Goal: Task Accomplishment & Management: Manage account settings

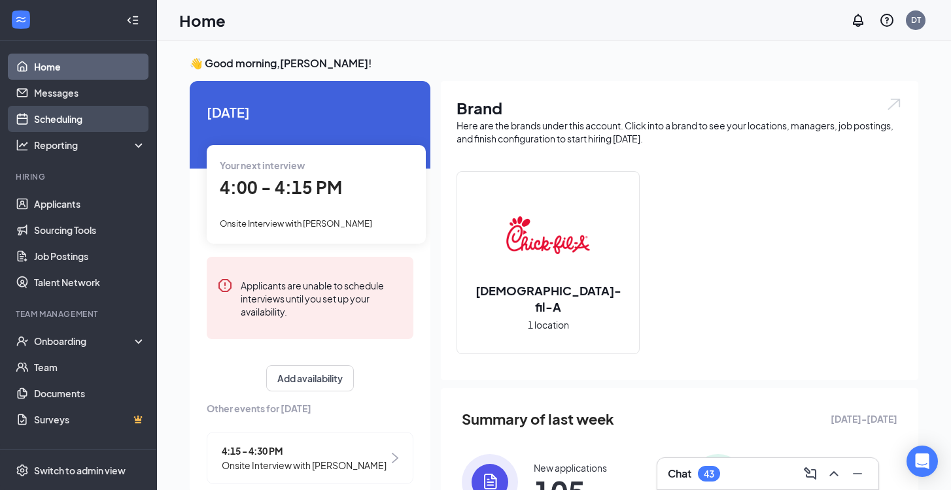
click at [97, 128] on link "Scheduling" at bounding box center [90, 119] width 112 height 26
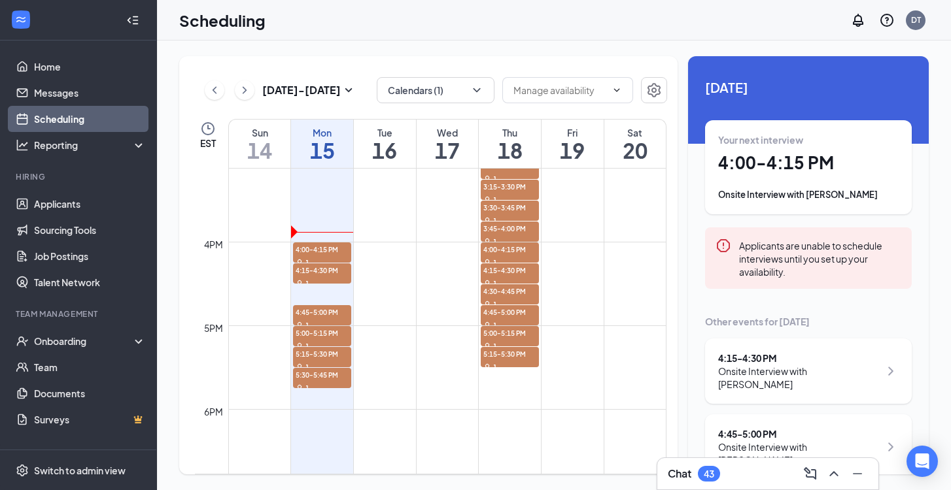
scroll to position [1228, 0]
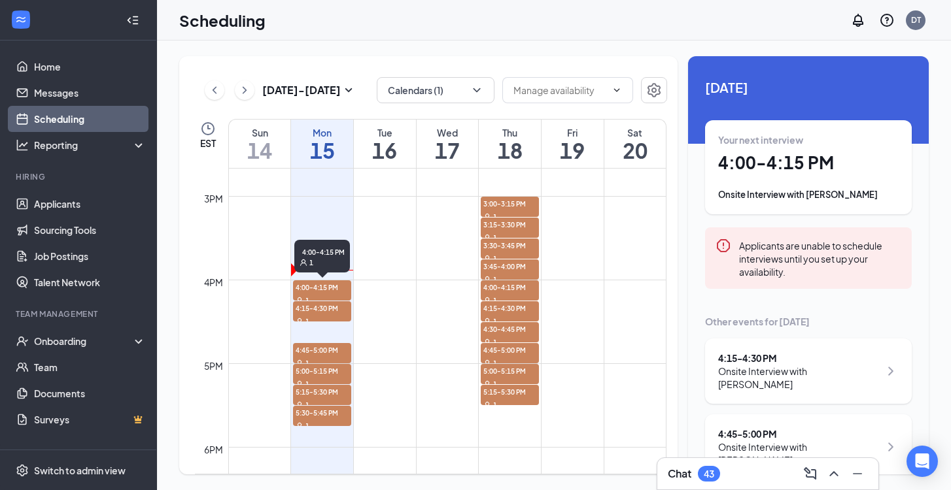
click at [341, 287] on span "4:00-4:15 PM" at bounding box center [322, 287] width 58 height 13
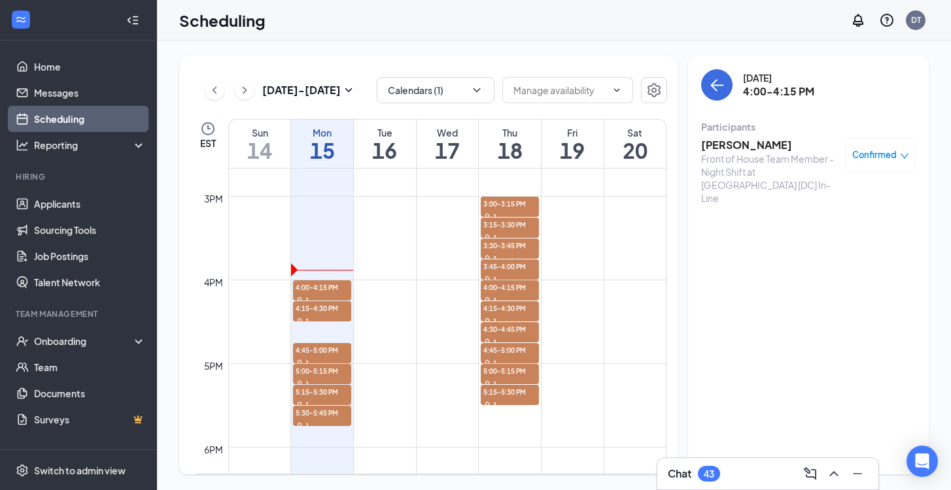
click at [766, 145] on h3 "[PERSON_NAME]" at bounding box center [769, 145] width 137 height 14
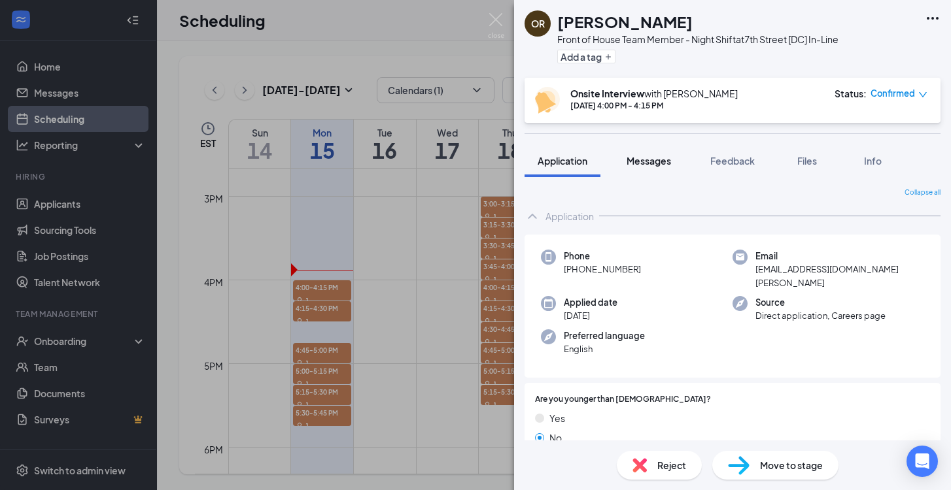
click at [656, 160] on span "Messages" at bounding box center [648, 161] width 44 height 12
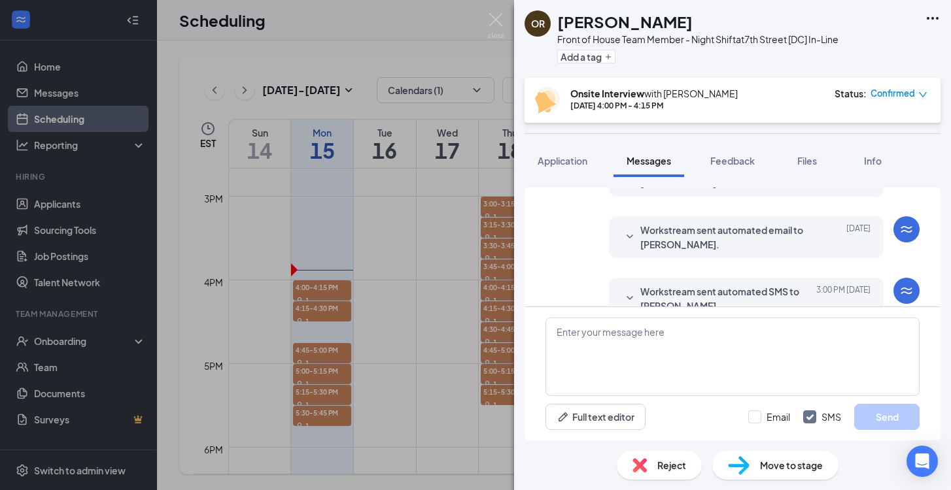
scroll to position [452, 0]
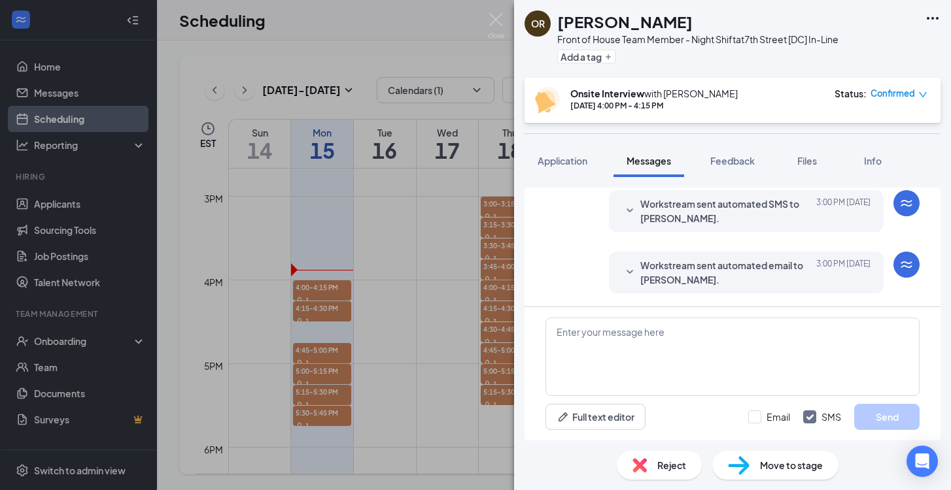
click at [335, 303] on div "OR [PERSON_NAME] Front of House Team Member - Night Shift at [GEOGRAPHIC_DATA] …" at bounding box center [475, 245] width 951 height 490
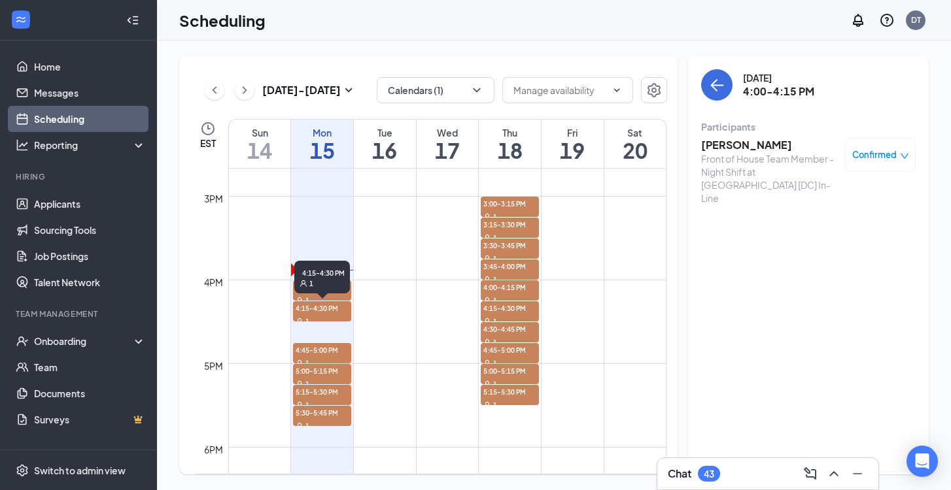
click at [335, 309] on span "4:15-4:30 PM" at bounding box center [322, 307] width 58 height 13
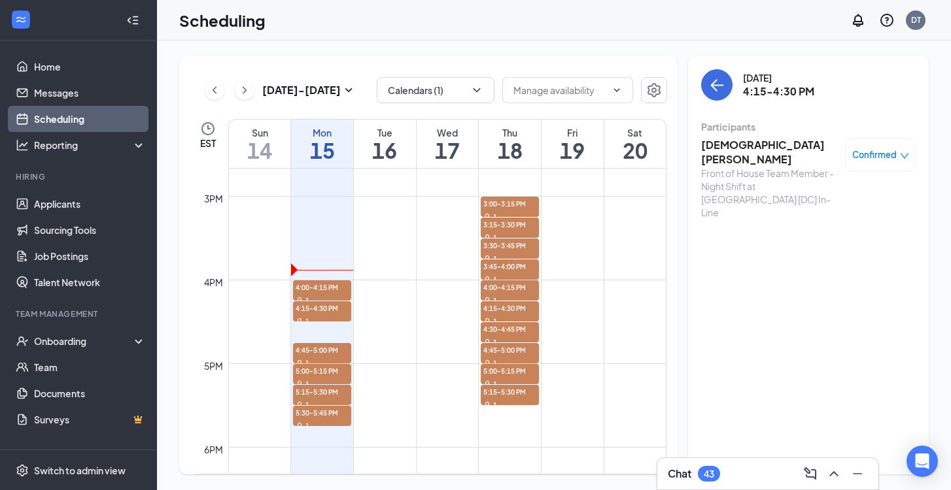
click at [751, 149] on h3 "[DEMOGRAPHIC_DATA][PERSON_NAME]" at bounding box center [769, 152] width 137 height 29
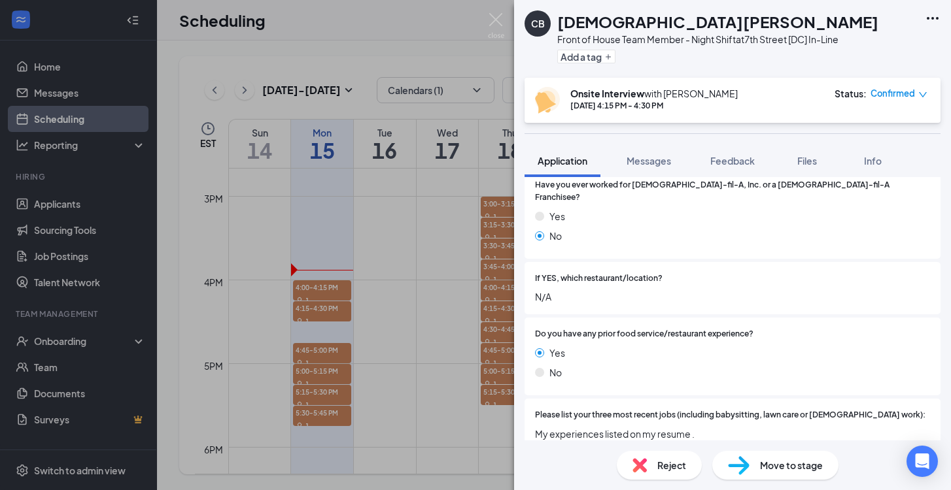
scroll to position [119, 0]
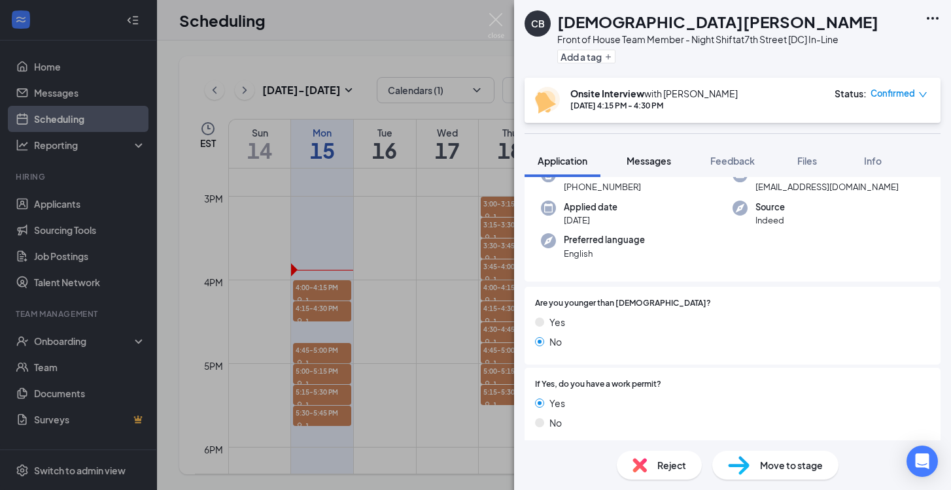
click at [657, 161] on span "Messages" at bounding box center [648, 161] width 44 height 12
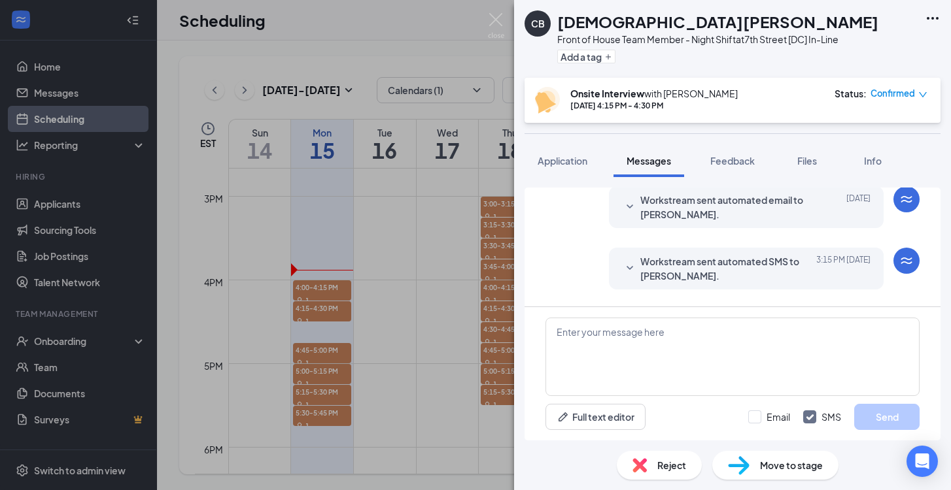
scroll to position [452, 0]
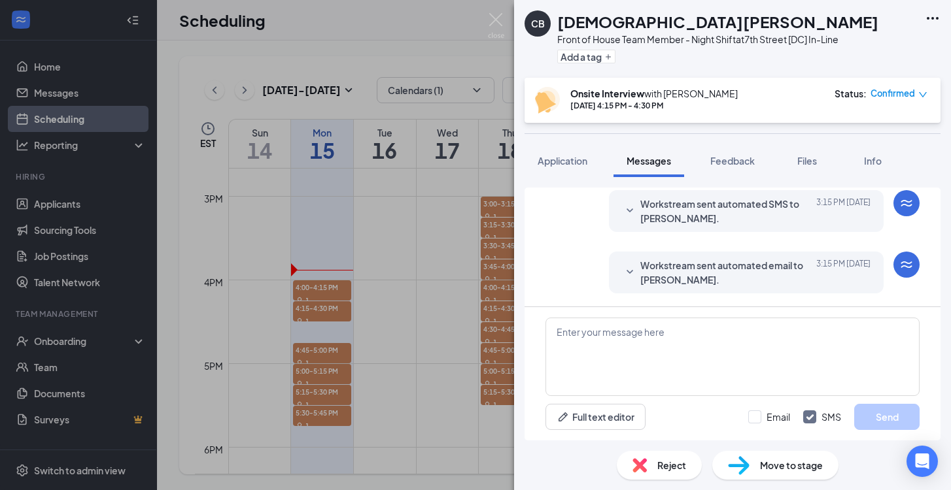
click at [375, 291] on div "CB [DEMOGRAPHIC_DATA][PERSON_NAME] Front of House Team Member - Night Shift at …" at bounding box center [475, 245] width 951 height 490
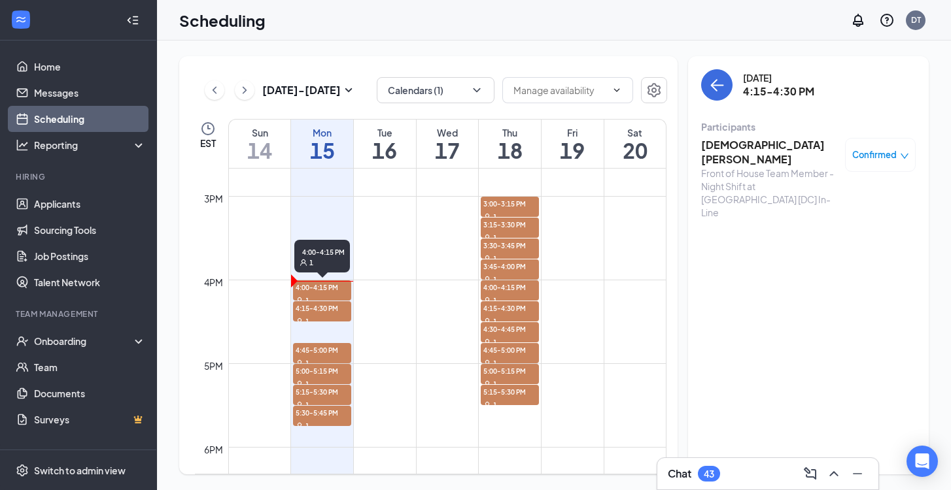
click at [339, 290] on span "4:00-4:15 PM" at bounding box center [322, 287] width 58 height 13
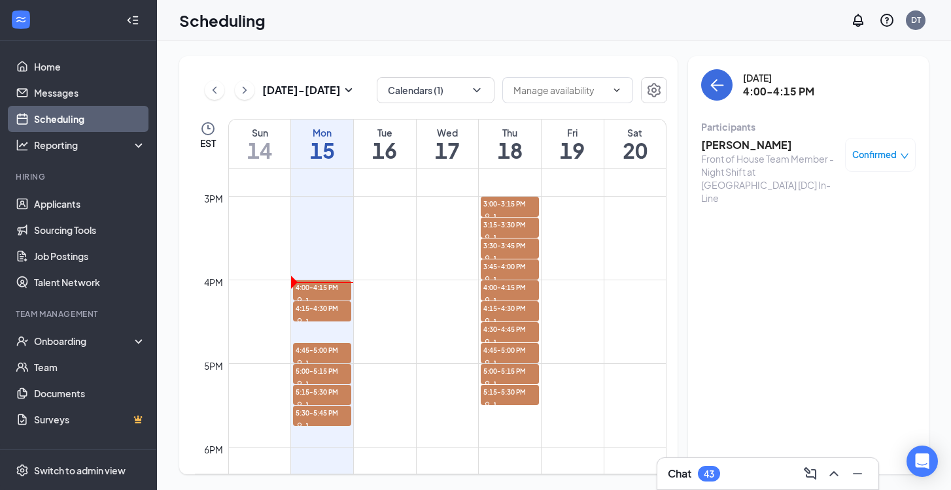
click at [741, 140] on h3 "[PERSON_NAME]" at bounding box center [769, 145] width 137 height 14
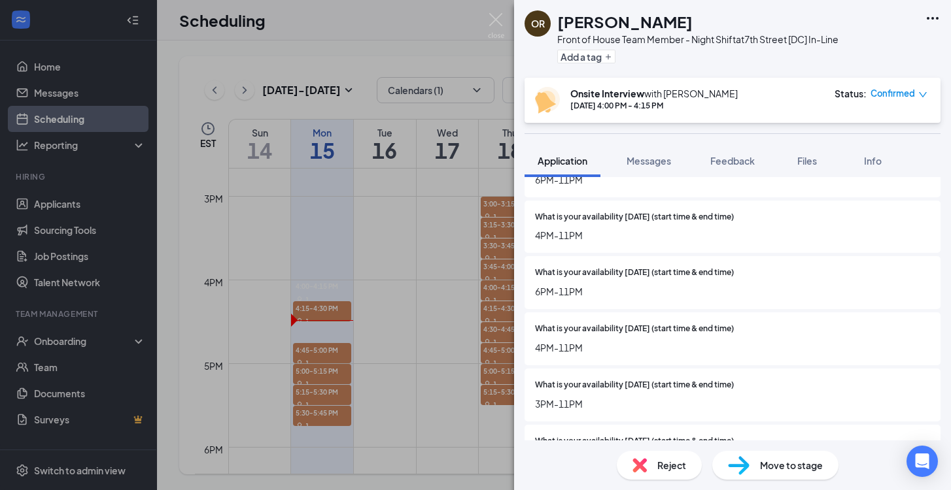
scroll to position [1202, 0]
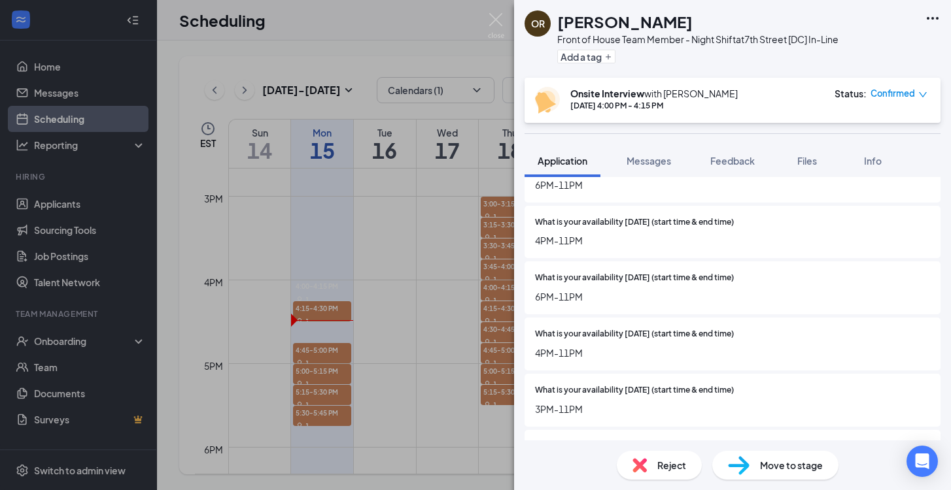
click at [424, 288] on div "OR [PERSON_NAME] Front of House Team Member - Night Shift at [GEOGRAPHIC_DATA] …" at bounding box center [475, 245] width 951 height 490
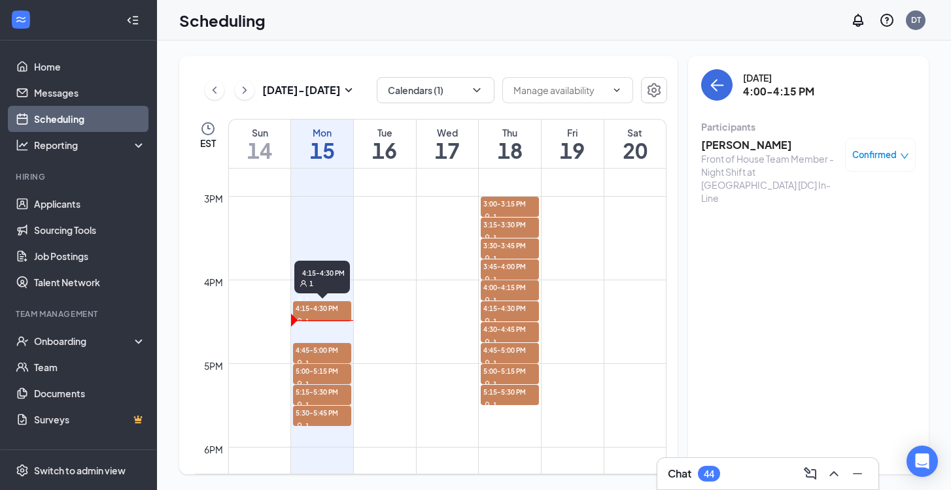
click at [334, 313] on span "4:15-4:30 PM" at bounding box center [322, 307] width 58 height 13
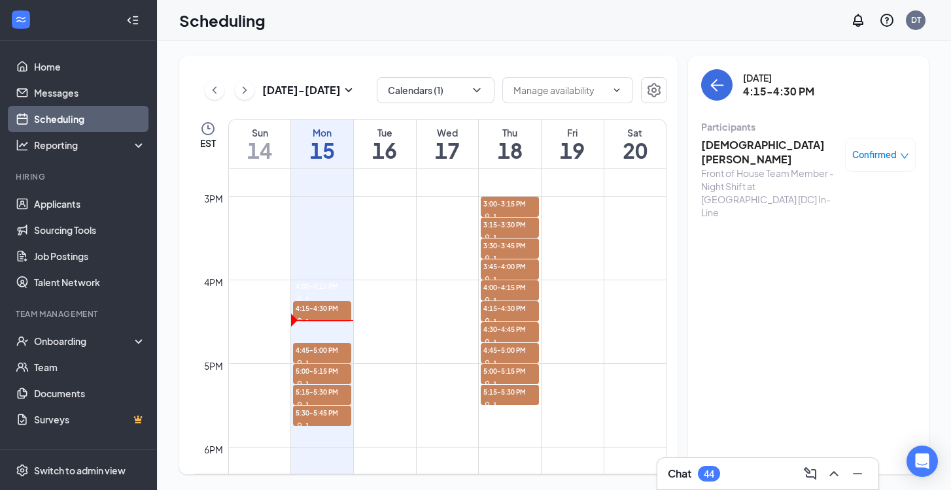
click at [768, 141] on h3 "[DEMOGRAPHIC_DATA][PERSON_NAME]" at bounding box center [769, 152] width 137 height 29
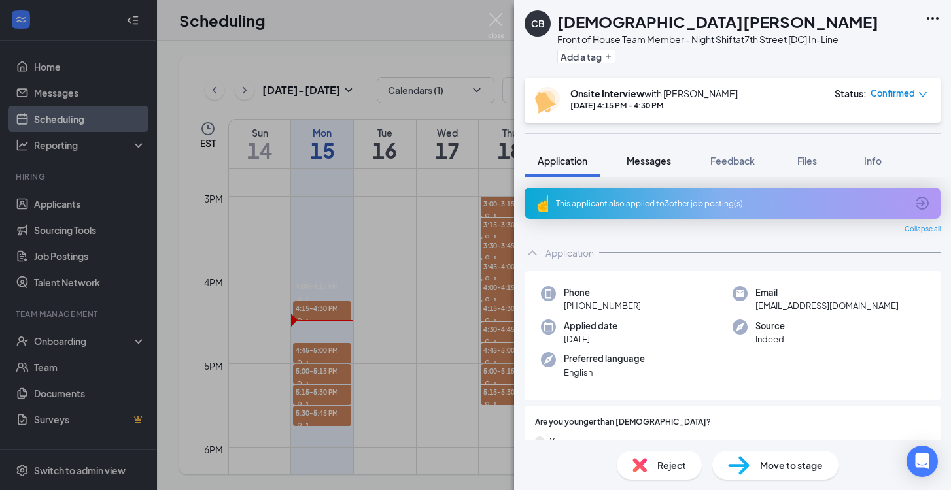
click at [661, 162] on span "Messages" at bounding box center [648, 161] width 44 height 12
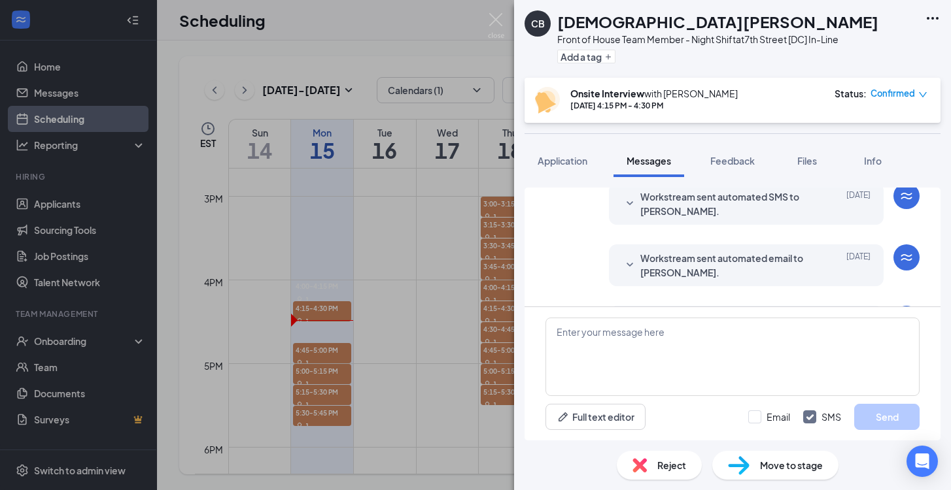
scroll to position [452, 0]
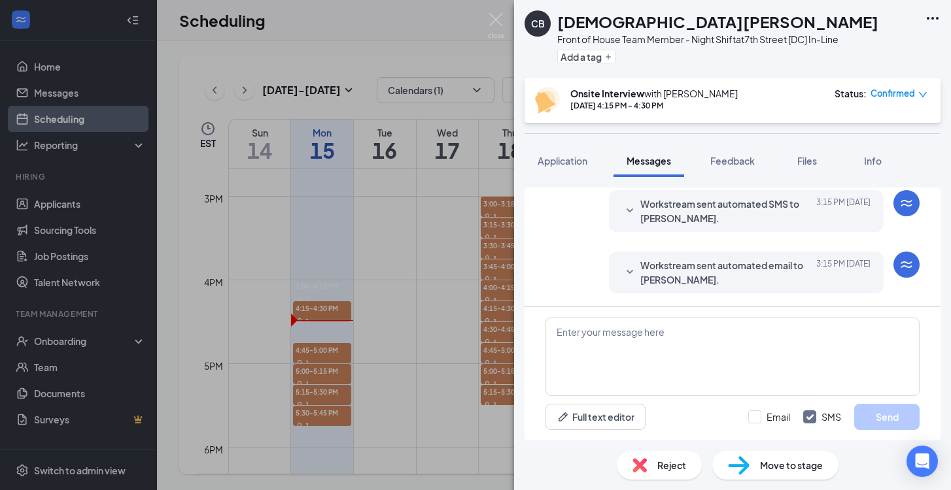
click at [687, 463] on div "Reject" at bounding box center [659, 465] width 85 height 29
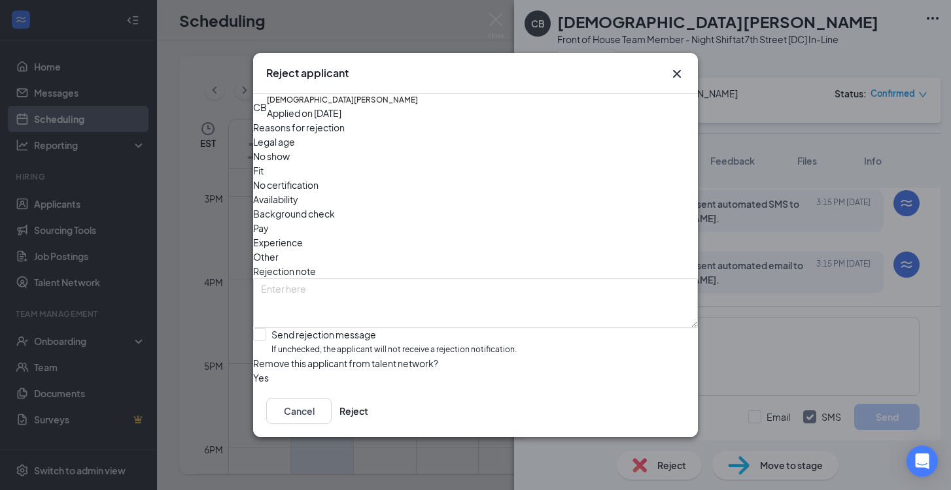
click at [290, 163] on span "No show" at bounding box center [271, 156] width 37 height 14
click at [368, 424] on button "Reject" at bounding box center [353, 411] width 29 height 26
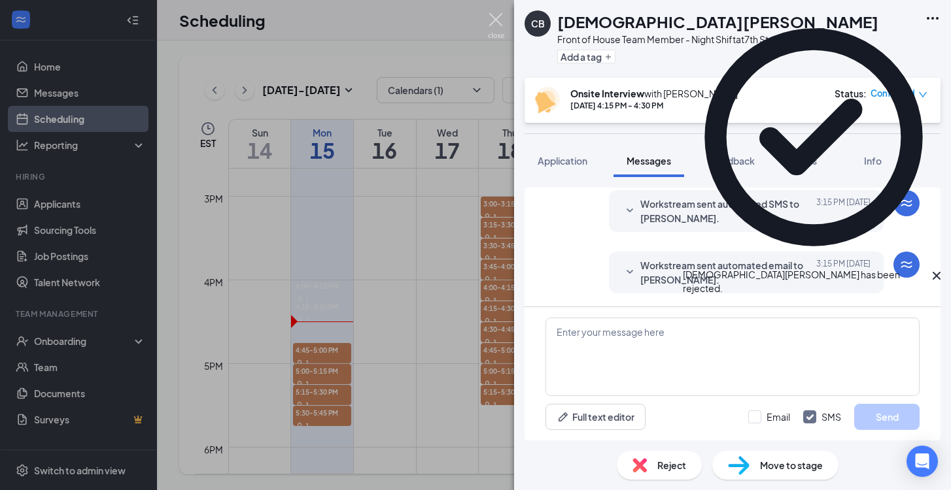
click at [494, 19] on img at bounding box center [496, 26] width 16 height 26
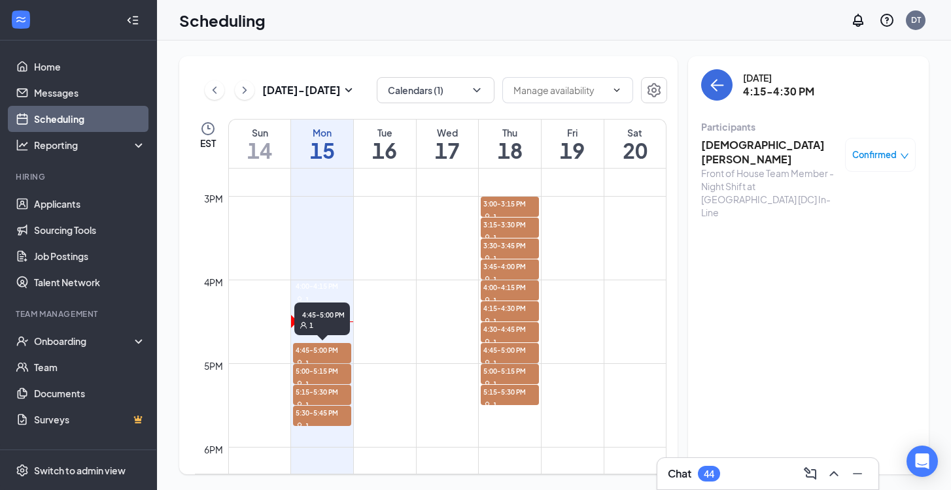
click at [336, 350] on span "4:45-5:00 PM" at bounding box center [322, 349] width 58 height 13
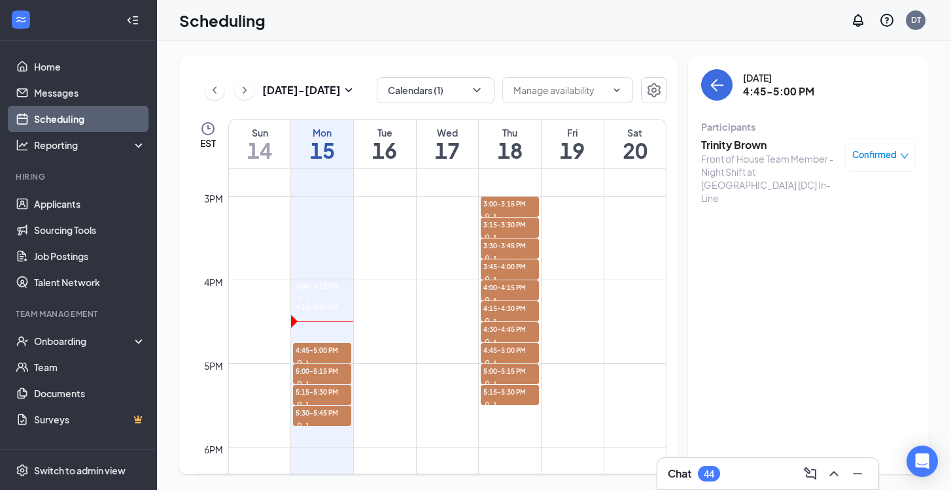
click at [748, 148] on h3 "Trinity Brown" at bounding box center [769, 145] width 137 height 14
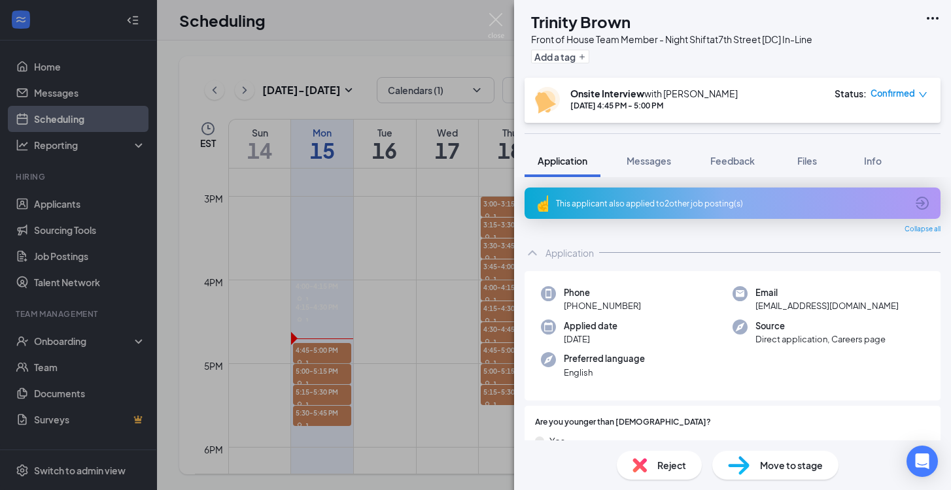
scroll to position [1228, 0]
click at [473, 48] on div "TB Trinity Brown Front of House Team Member - Night Shift at [GEOGRAPHIC_DATA] …" at bounding box center [475, 245] width 951 height 490
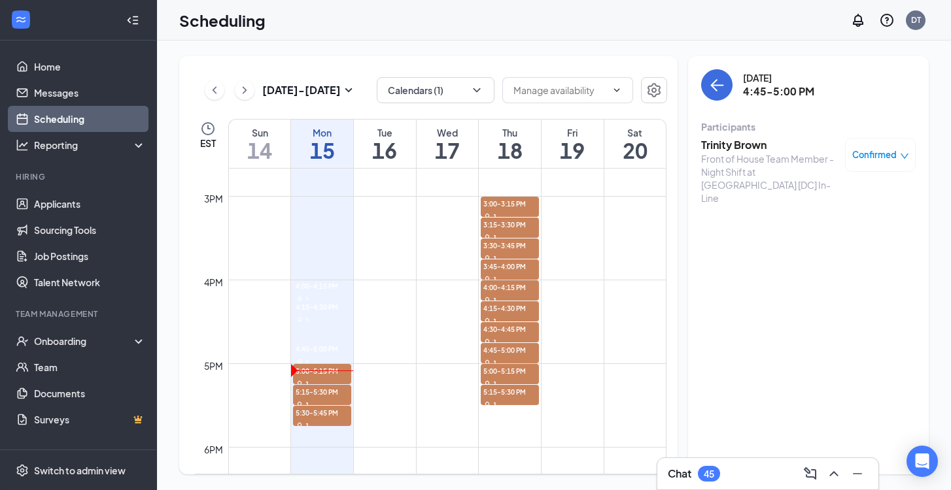
click at [318, 354] on span "4:45-5:00 PM" at bounding box center [315, 349] width 45 height 12
click at [756, 147] on h3 "Trinity Brown" at bounding box center [769, 145] width 137 height 14
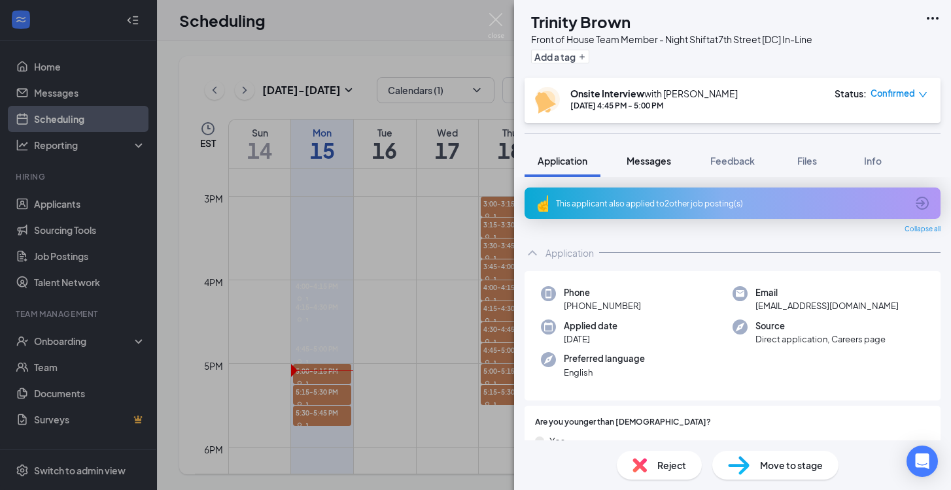
click at [658, 173] on button "Messages" at bounding box center [648, 161] width 71 height 33
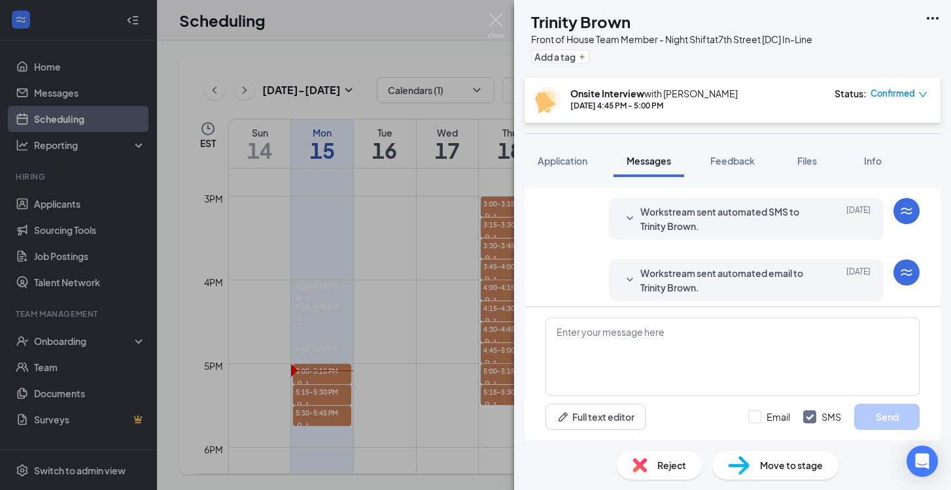
scroll to position [452, 0]
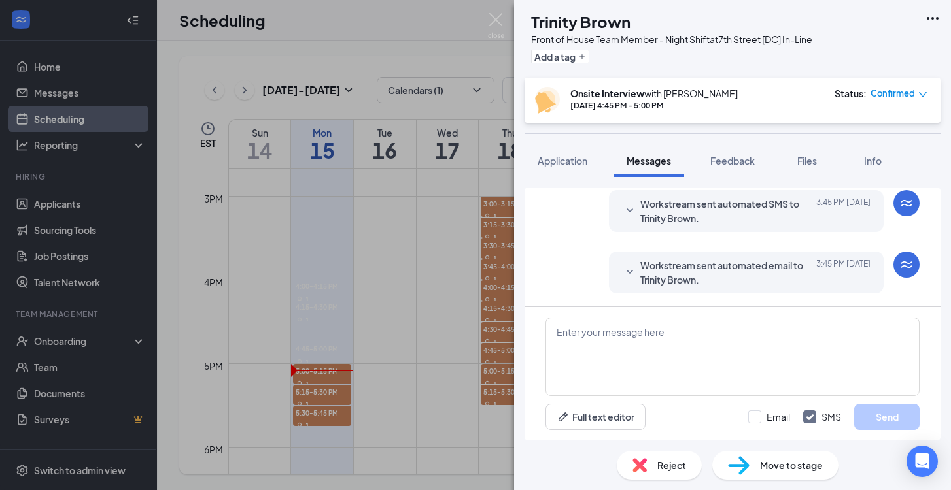
click at [752, 461] on div "Move to stage" at bounding box center [775, 465] width 126 height 29
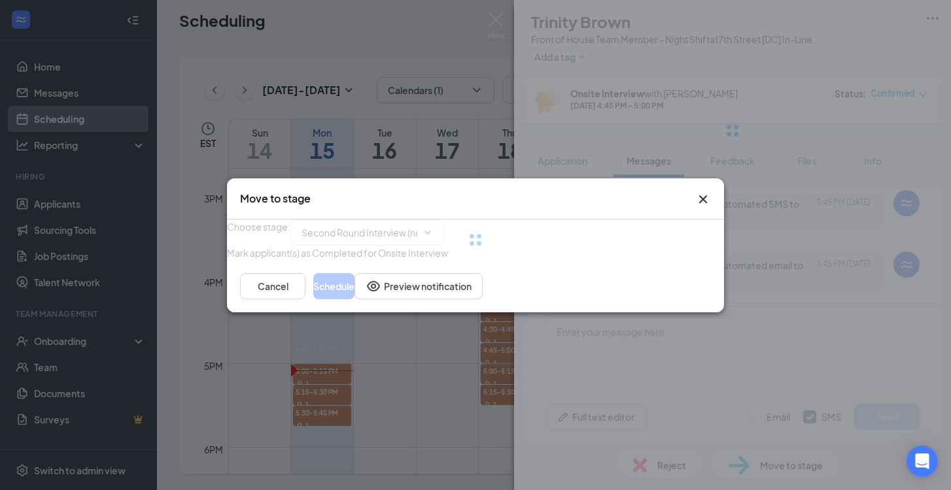
type input "Second Round Interview (next stage)"
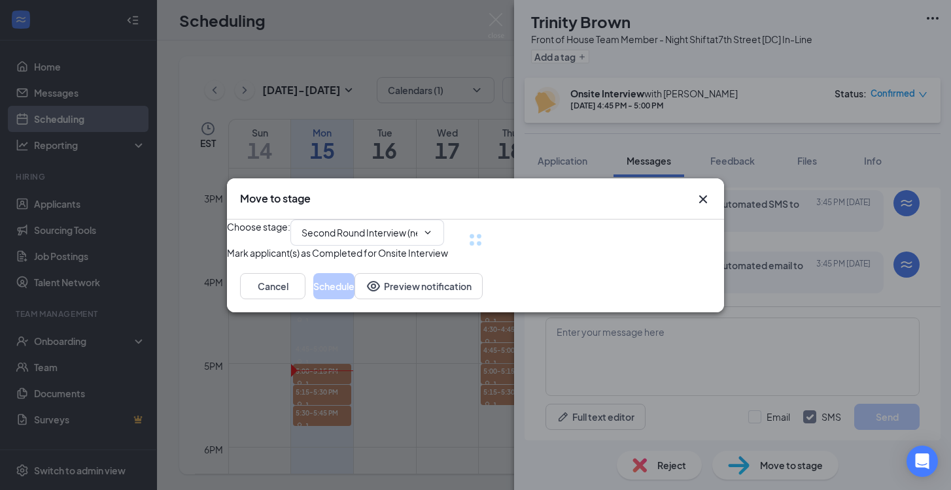
click at [702, 192] on icon "Cross" at bounding box center [703, 200] width 16 height 16
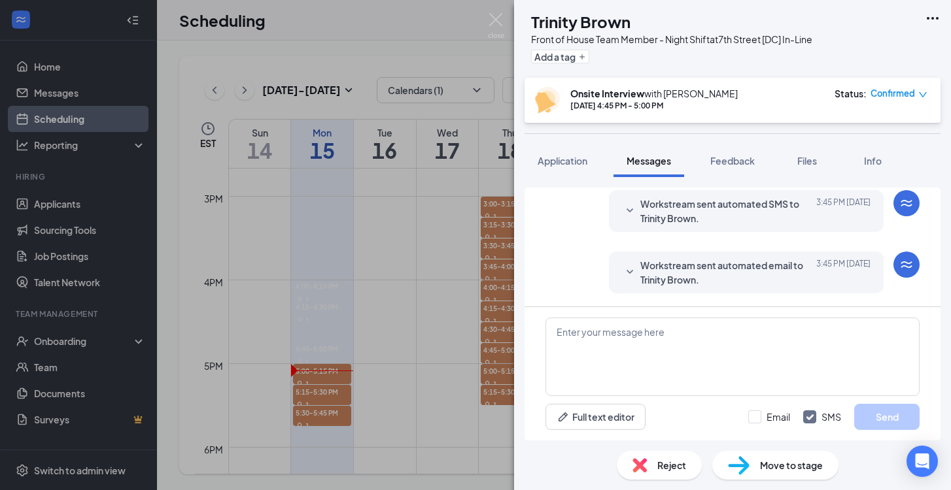
click at [650, 460] on div "Reject" at bounding box center [659, 465] width 85 height 29
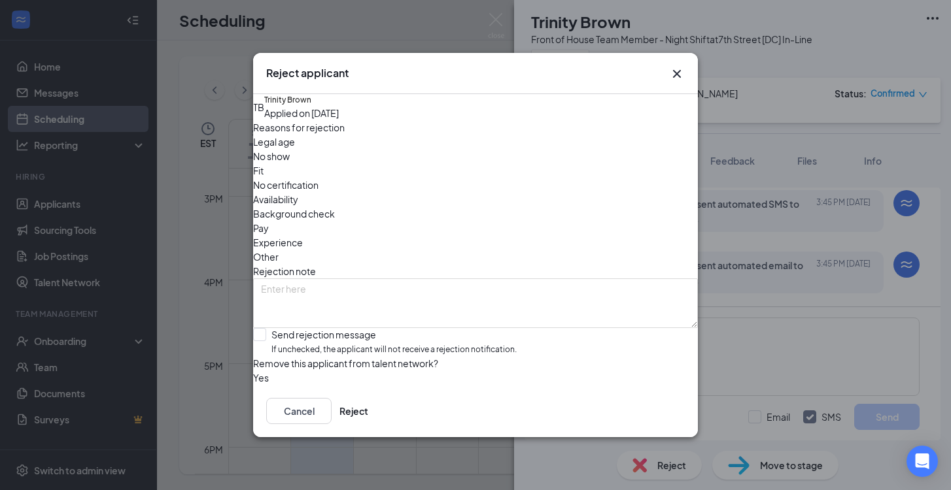
click at [290, 163] on span "No show" at bounding box center [271, 156] width 37 height 14
click at [368, 412] on button "Reject" at bounding box center [353, 411] width 29 height 26
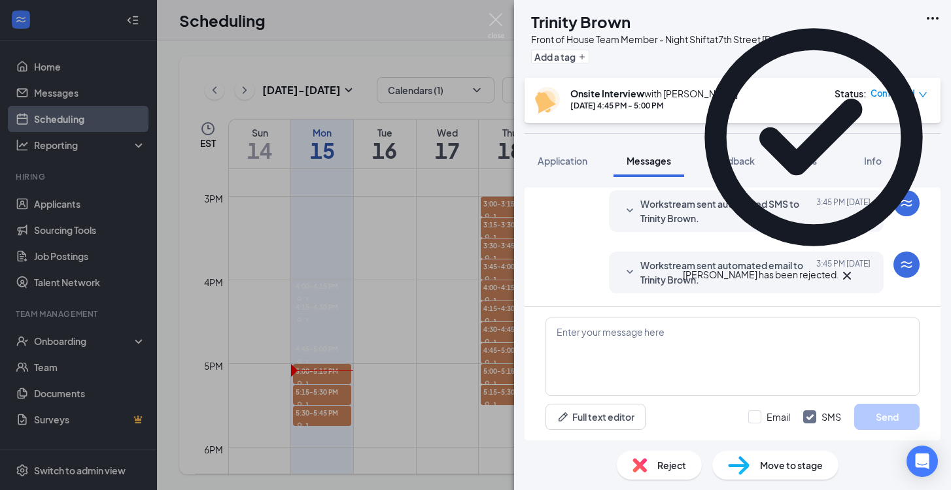
click at [484, 23] on div "TB Trinity Brown Front of House Team Member - Night Shift at [GEOGRAPHIC_DATA] …" at bounding box center [475, 245] width 951 height 490
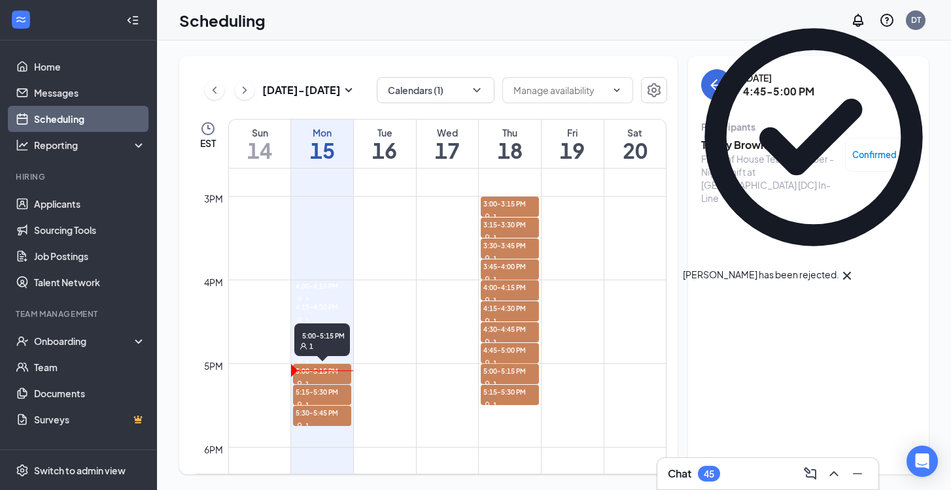
click at [328, 372] on span "5:00-5:15 PM" at bounding box center [322, 370] width 58 height 13
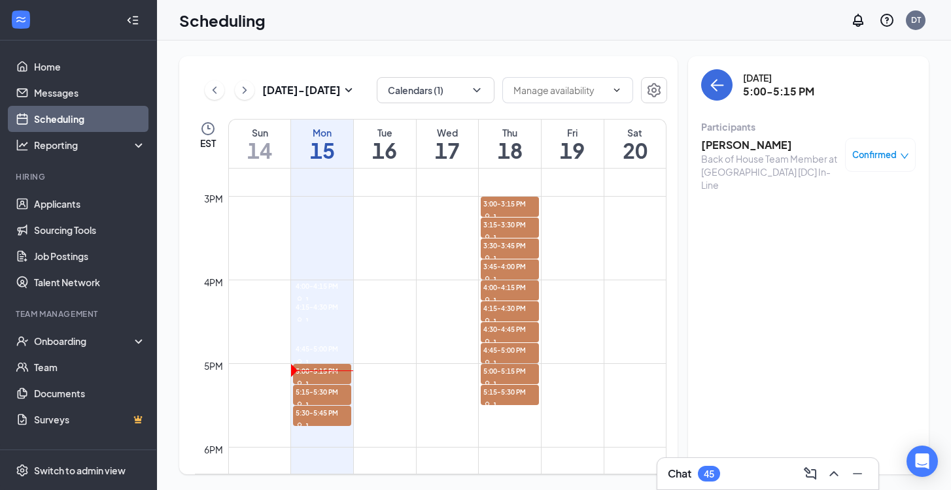
click at [741, 141] on h3 "[PERSON_NAME]" at bounding box center [769, 145] width 137 height 14
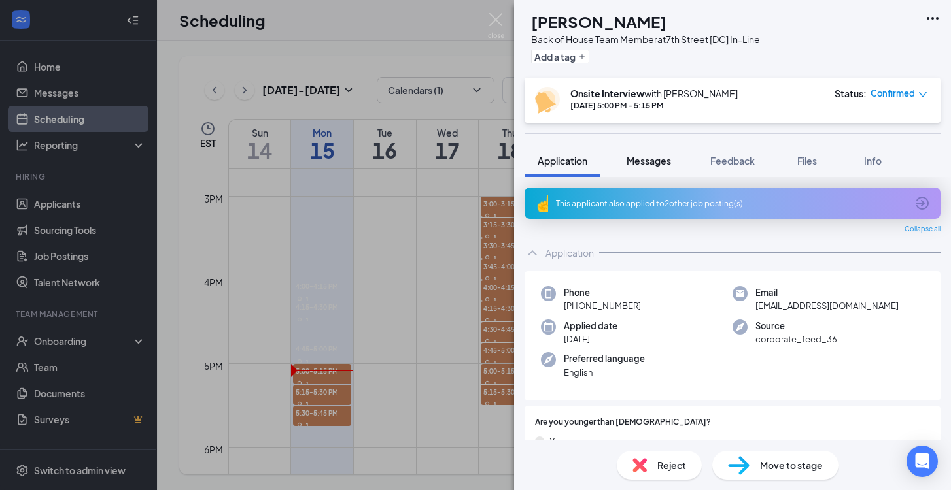
click at [655, 162] on span "Messages" at bounding box center [648, 161] width 44 height 12
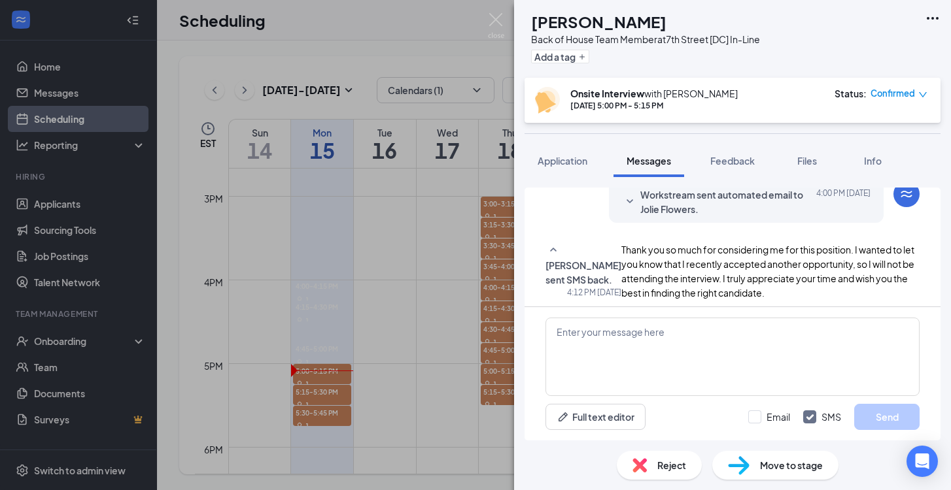
scroll to position [626, 0]
click at [681, 465] on span "Reject" at bounding box center [671, 465] width 29 height 14
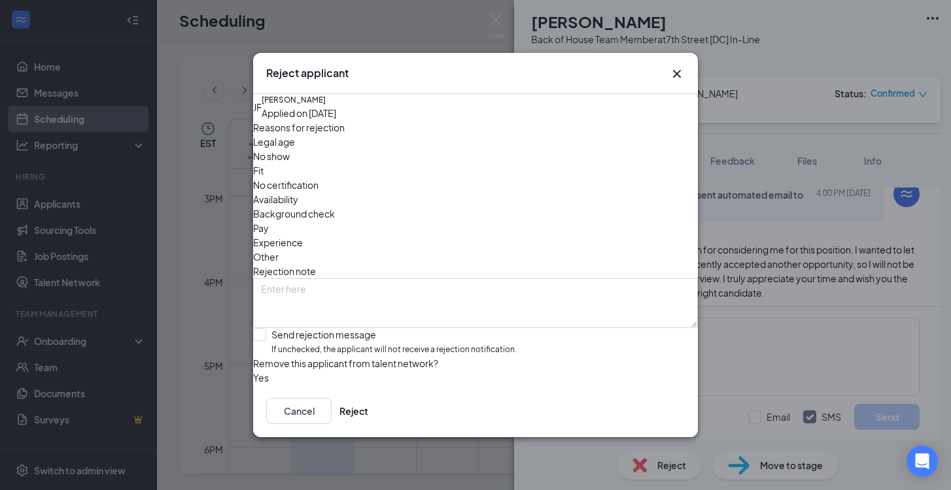
click at [279, 250] on span "Other" at bounding box center [266, 257] width 26 height 14
click at [290, 163] on span "No show" at bounding box center [271, 156] width 37 height 14
click at [368, 413] on button "Reject" at bounding box center [353, 411] width 29 height 26
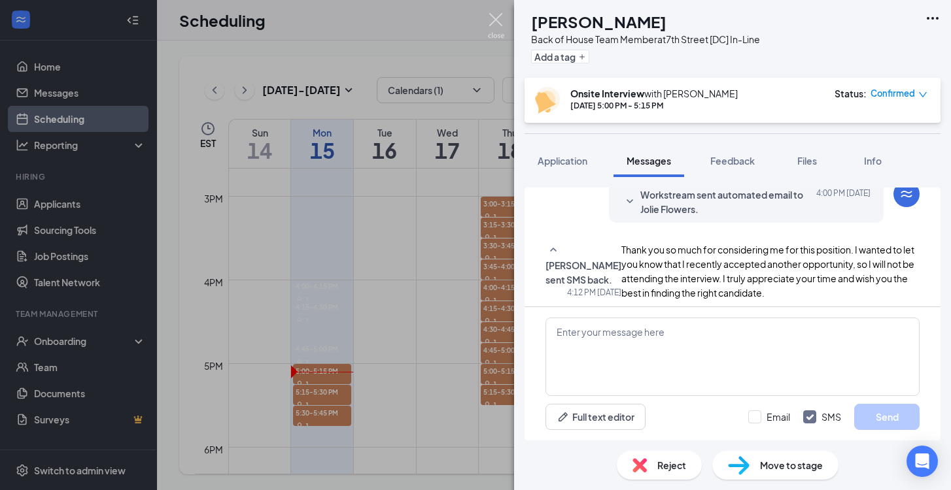
click at [498, 15] on img at bounding box center [496, 26] width 16 height 26
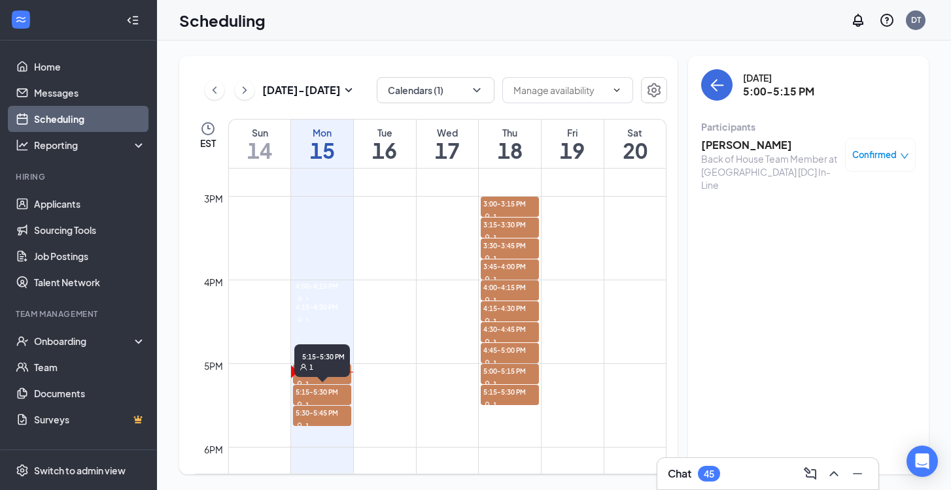
click at [326, 392] on span "5:15-5:30 PM" at bounding box center [322, 391] width 58 height 13
click at [741, 148] on h3 "[PERSON_NAME][DATE]" at bounding box center [769, 145] width 137 height 14
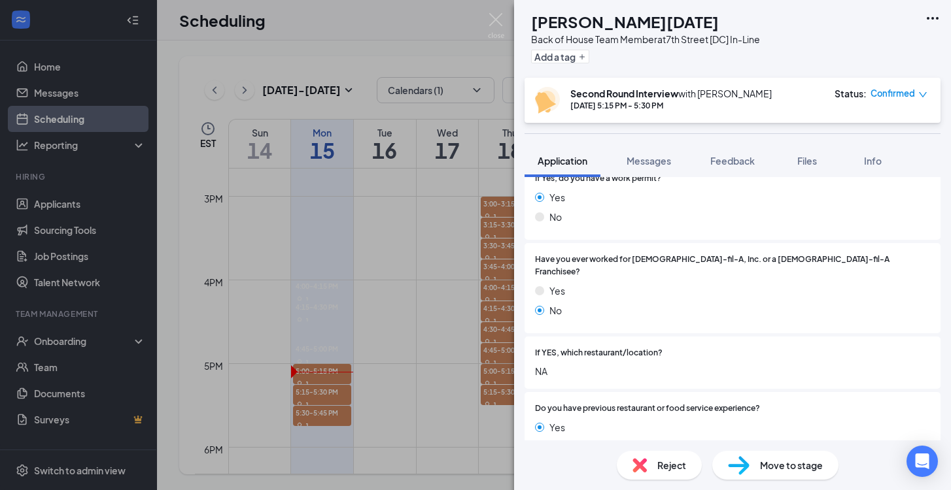
scroll to position [299, 0]
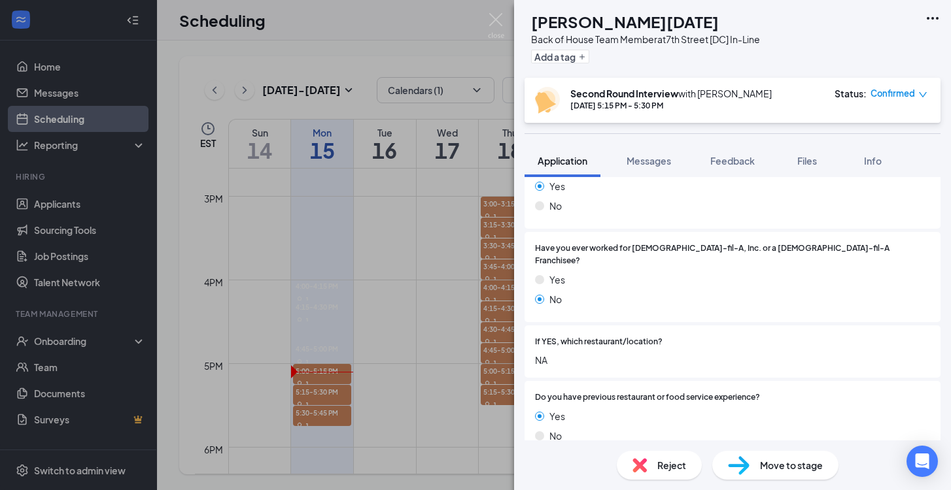
click at [345, 414] on div "CN [PERSON_NAME][DATE] Back of House Team Member at [GEOGRAPHIC_DATA] [DC] In-L…" at bounding box center [475, 245] width 951 height 490
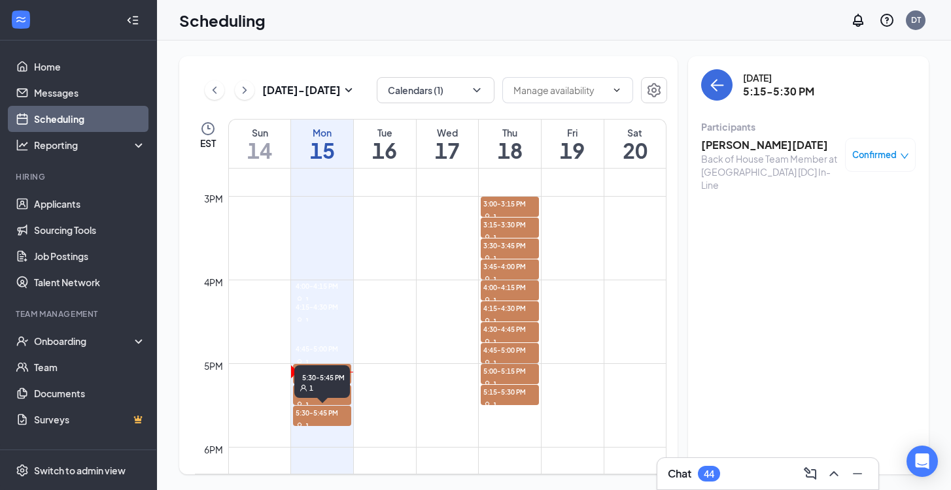
click at [339, 416] on span "5:30-5:45 PM" at bounding box center [322, 412] width 58 height 13
click at [751, 147] on h3 "[PERSON_NAME]" at bounding box center [769, 145] width 137 height 14
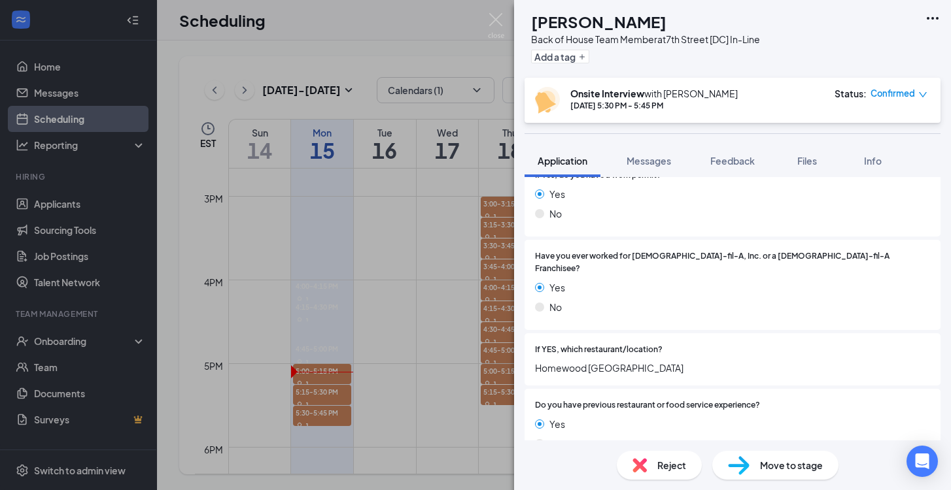
scroll to position [329, 0]
click at [670, 162] on span "Messages" at bounding box center [648, 161] width 44 height 12
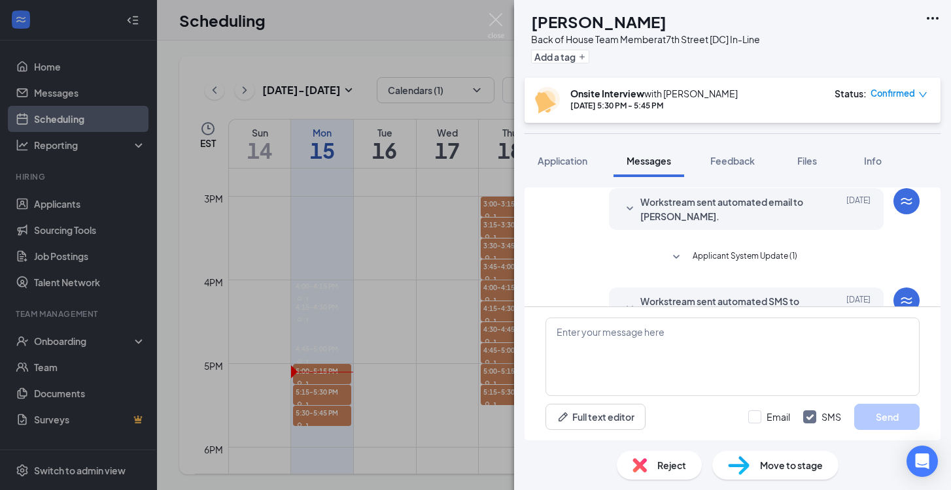
scroll to position [537, 0]
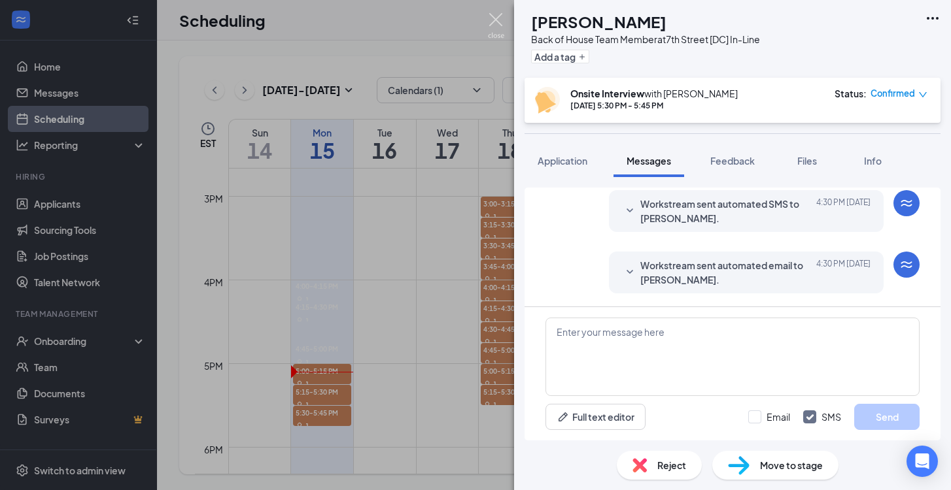
click at [501, 22] on img at bounding box center [496, 26] width 16 height 26
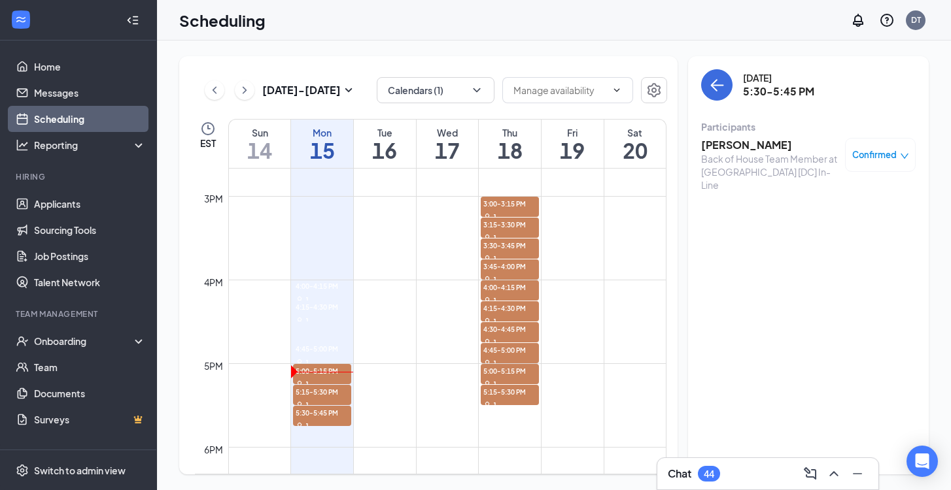
click at [740, 146] on h3 "[PERSON_NAME]" at bounding box center [769, 145] width 137 height 14
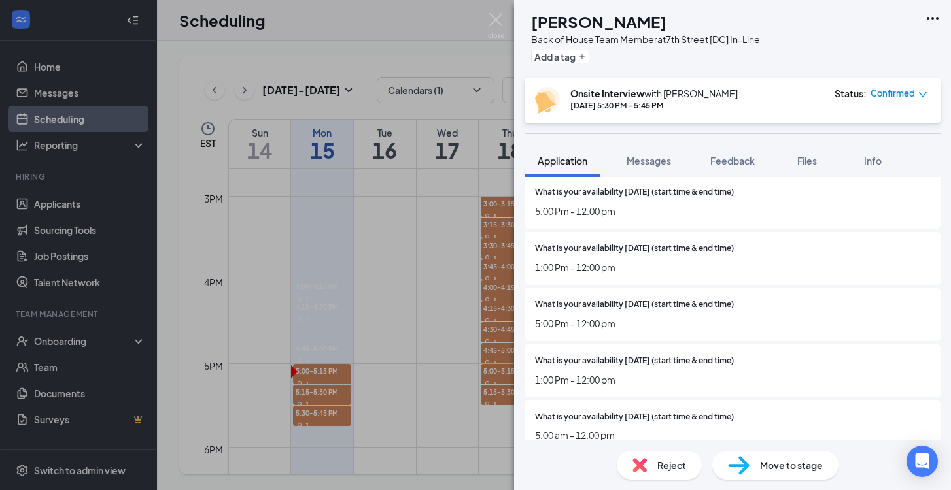
scroll to position [1230, 0]
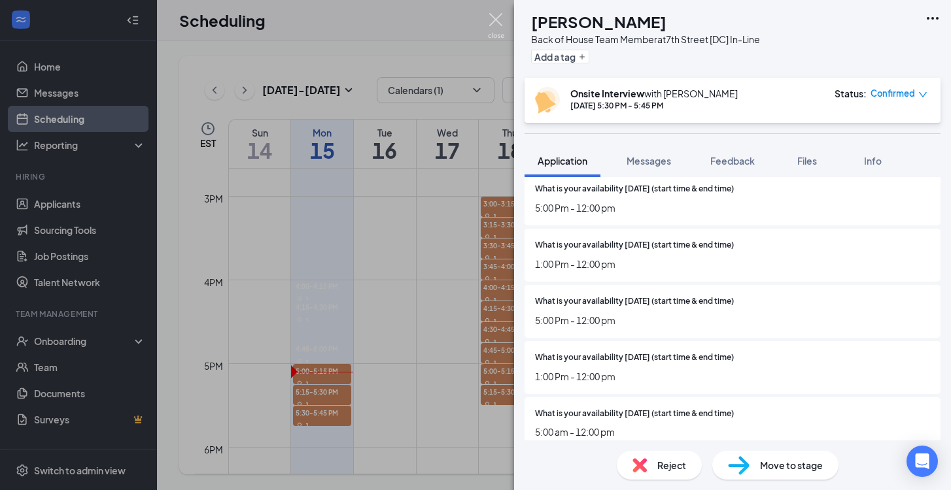
click at [491, 14] on img at bounding box center [496, 26] width 16 height 26
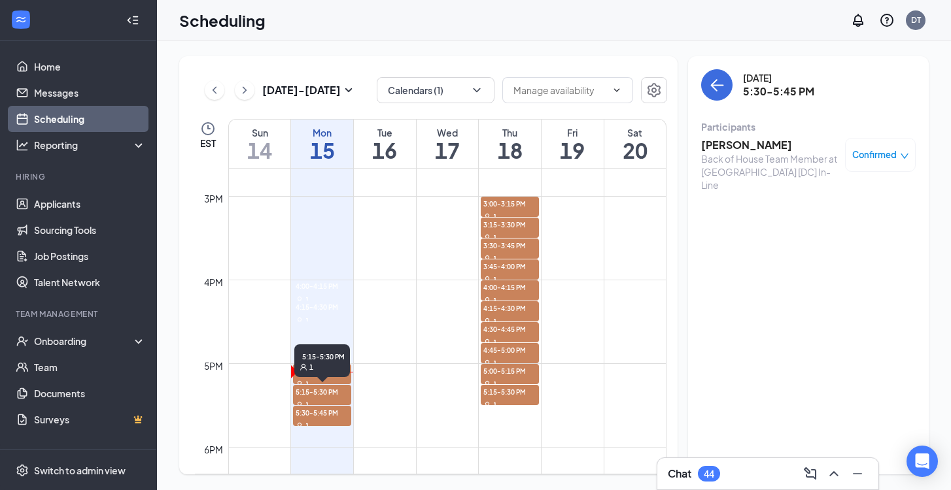
click at [343, 387] on span "5:15-5:30 PM" at bounding box center [322, 391] width 58 height 13
click at [728, 150] on h3 "[PERSON_NAME][DATE]" at bounding box center [769, 145] width 137 height 14
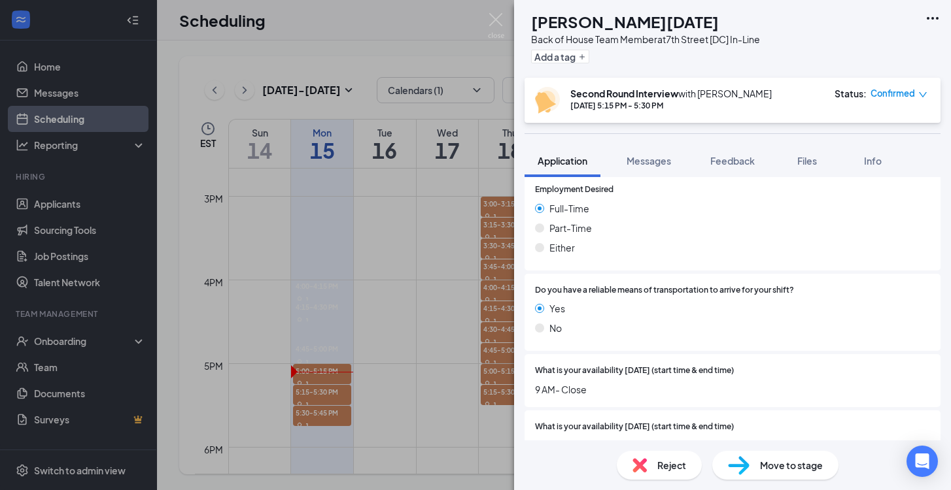
scroll to position [953, 0]
click at [500, 19] on img at bounding box center [496, 26] width 16 height 26
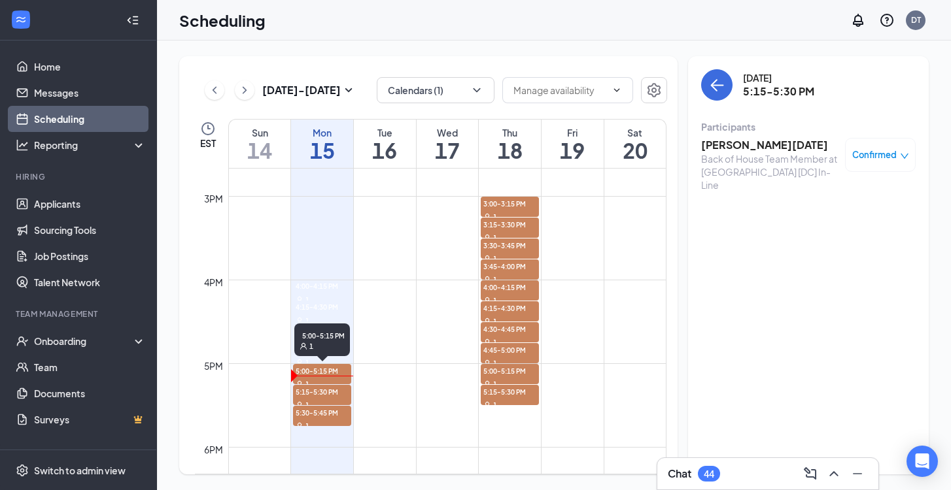
click at [330, 377] on span "5:00-5:15 PM" at bounding box center [322, 370] width 58 height 13
click at [338, 390] on span "5:15-5:30 PM" at bounding box center [322, 391] width 58 height 13
click at [337, 418] on span "5:30-5:45 PM" at bounding box center [322, 412] width 58 height 13
click at [337, 398] on div "5:30-5:45 PM 1" at bounding box center [322, 385] width 56 height 38
